Goal: Task Accomplishment & Management: Use online tool/utility

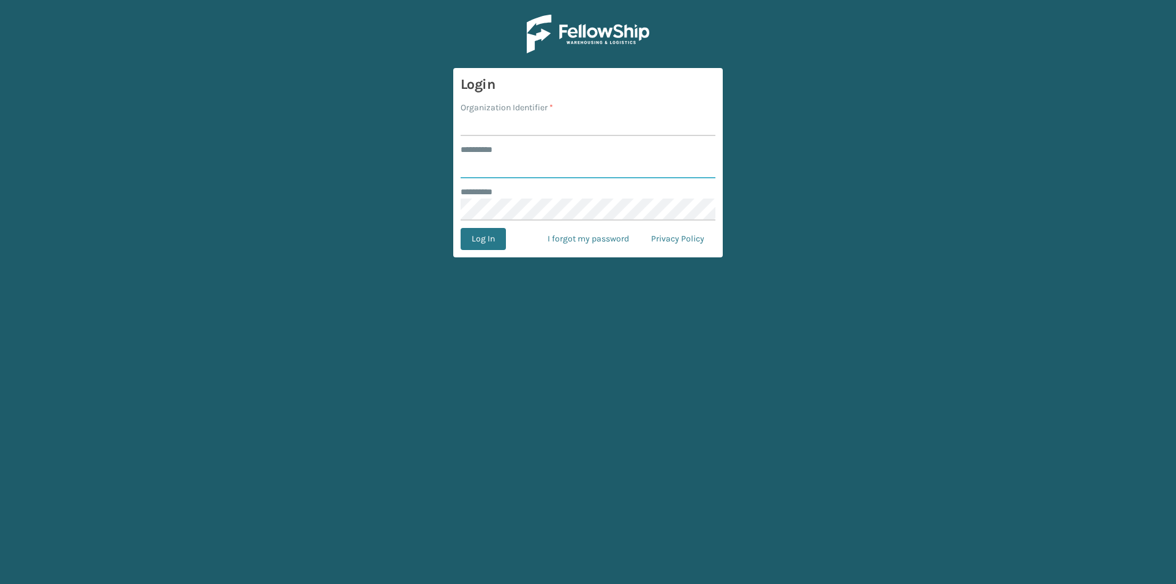
type input "*******"
click at [496, 125] on input "Organization Identifier *" at bounding box center [588, 125] width 255 height 22
type input "[PERSON_NAME]"
click at [484, 236] on button "Log In" at bounding box center [483, 239] width 45 height 22
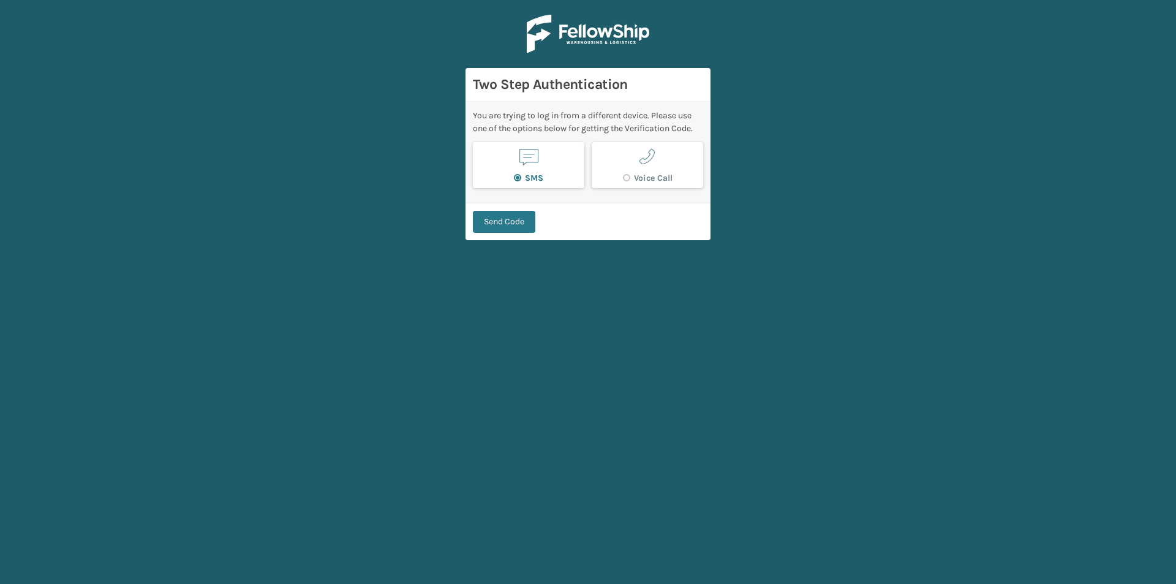
click at [520, 173] on label "SMS" at bounding box center [528, 178] width 29 height 10
click at [515, 173] on input "SMS" at bounding box center [514, 175] width 1 height 8
click at [513, 219] on button "Send Code" at bounding box center [504, 222] width 62 height 22
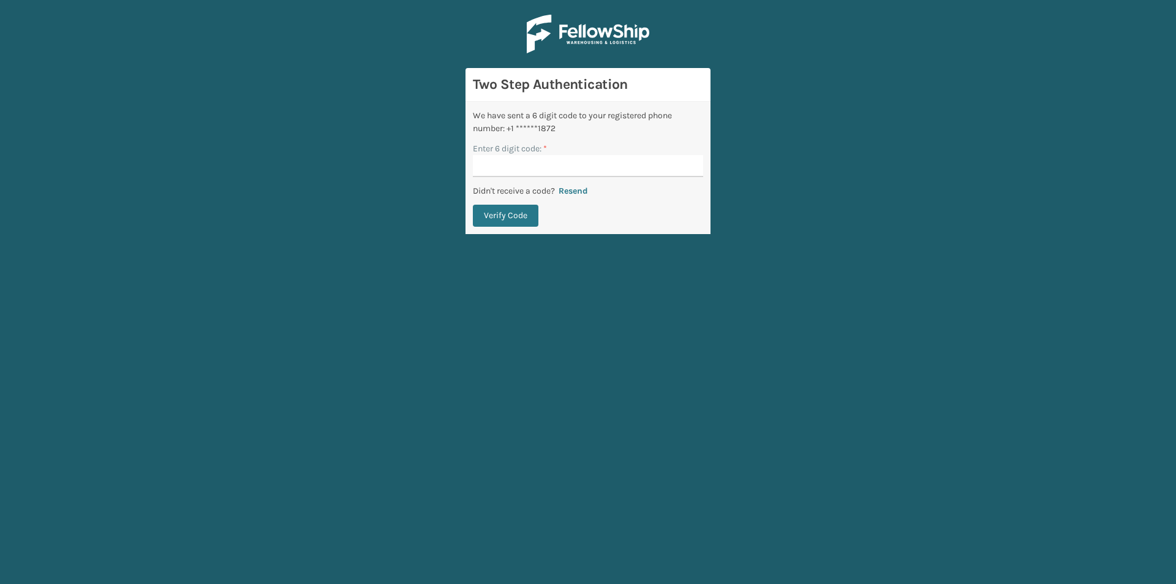
click at [20, 484] on main "Two Step Authentication We have sent a 6 digit code to your registered phone nu…" at bounding box center [588, 292] width 1176 height 584
click at [501, 169] on input "Enter 6 digit code: *" at bounding box center [588, 166] width 230 height 22
type input "288722"
click at [473, 205] on button "Verify Code" at bounding box center [506, 216] width 66 height 22
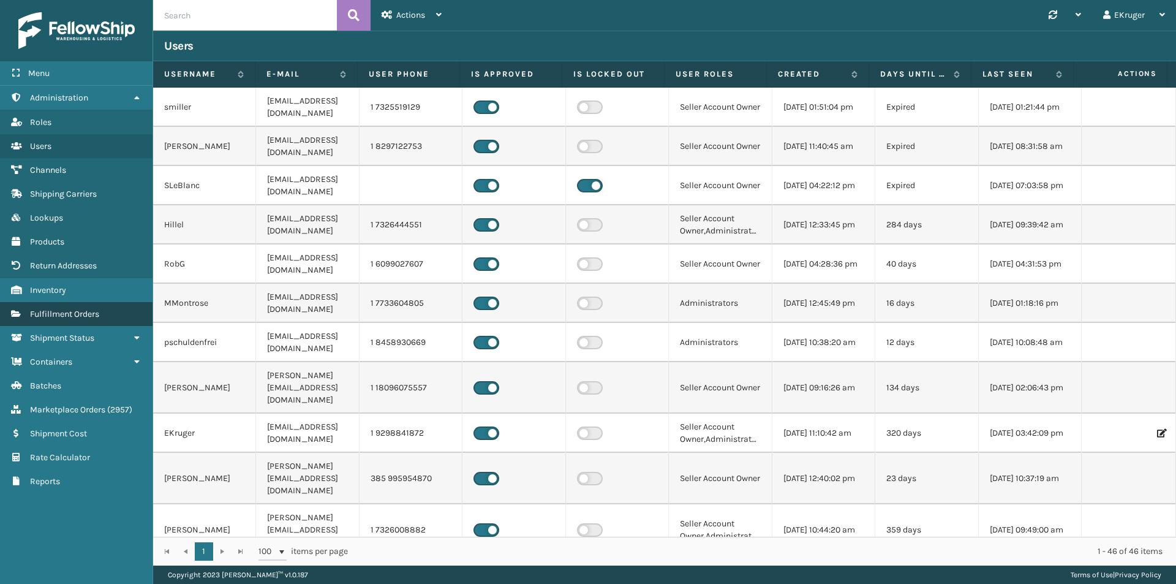
click at [78, 316] on span "Fulfillment Orders" at bounding box center [64, 314] width 69 height 10
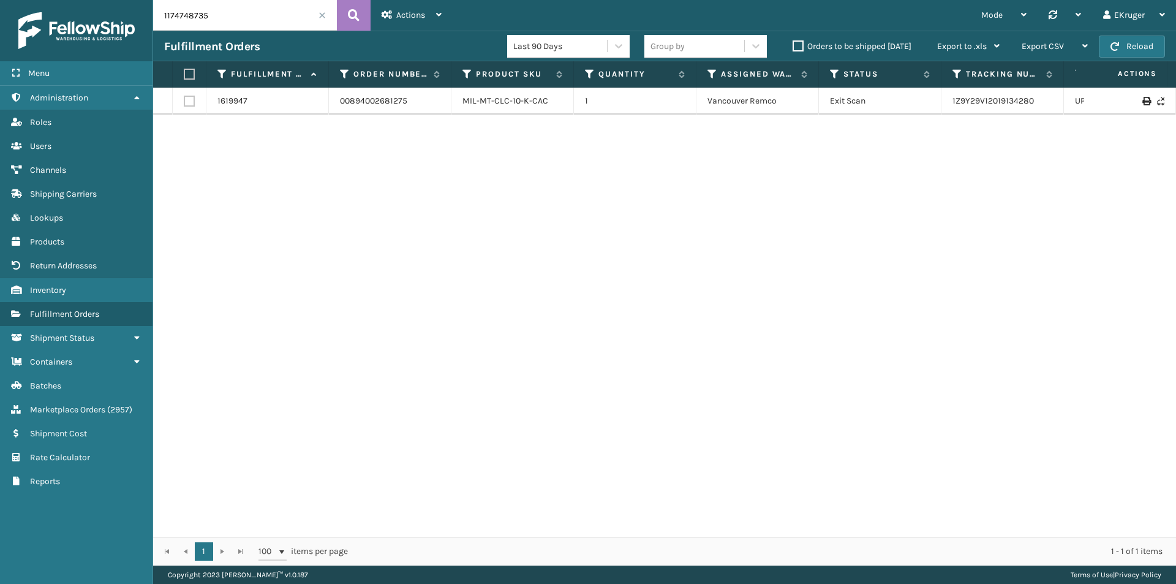
drag, startPoint x: 244, startPoint y: 13, endPoint x: 116, endPoint y: 7, distance: 128.2
click at [116, 0] on div "Menu Administration Roles Users Channels Shipping Carriers Lookups Products Ret…" at bounding box center [588, 0] width 1176 height 0
paste input "47154"
type input "47154"
click at [961, 101] on link "1ZH0R7060300873587" at bounding box center [996, 101] width 87 height 10
